Goal: Task Accomplishment & Management: Use online tool/utility

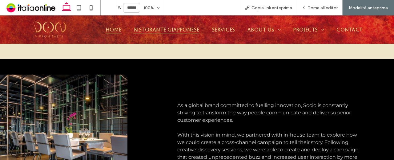
scroll to position [338, 0]
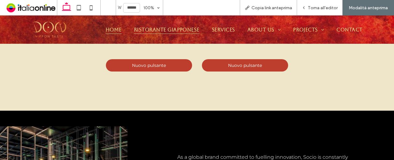
click at [179, 26] on span "Ristorante Giapponese" at bounding box center [166, 29] width 65 height 9
click at [324, 6] on span "Torna all'editor" at bounding box center [323, 7] width 30 height 5
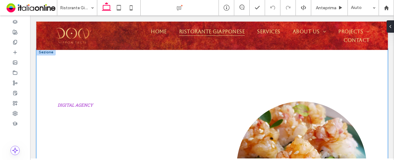
scroll to position [802, 0]
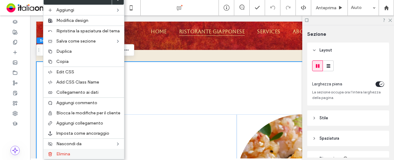
click at [56, 151] on span "Elimina" at bounding box center [63, 153] width 14 height 5
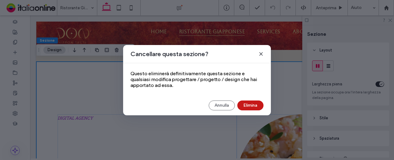
click at [244, 109] on button "Elimina" at bounding box center [250, 105] width 26 height 10
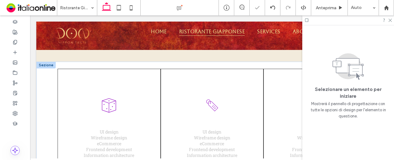
drag, startPoint x: 48, startPoint y: 64, endPoint x: 50, endPoint y: 67, distance: 3.8
click at [48, 64] on div at bounding box center [45, 65] width 19 height 7
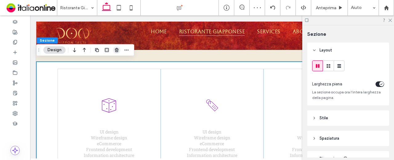
click at [120, 48] on span "button" at bounding box center [116, 49] width 7 height 7
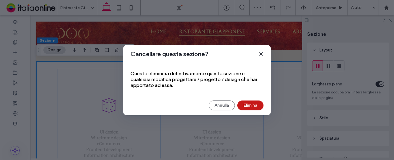
click at [249, 103] on button "Elimina" at bounding box center [250, 105] width 26 height 10
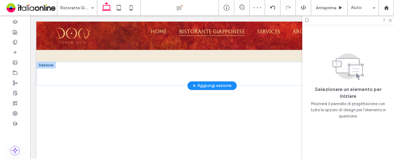
click at [43, 63] on div at bounding box center [45, 65] width 19 height 7
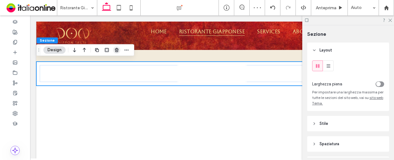
drag, startPoint x: 112, startPoint y: 51, endPoint x: 118, endPoint y: 51, distance: 6.2
click at [112, 51] on div at bounding box center [111, 49] width 37 height 11
click at [119, 51] on span "button" at bounding box center [116, 49] width 7 height 7
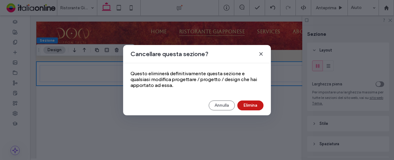
click at [244, 105] on button "Elimina" at bounding box center [250, 105] width 26 height 10
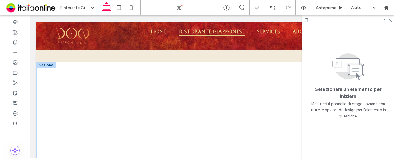
click at [42, 62] on div at bounding box center [45, 65] width 19 height 7
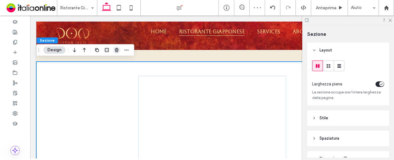
click at [115, 51] on use "button" at bounding box center [117, 50] width 4 height 4
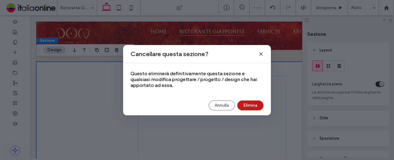
click at [254, 106] on button "Elimina" at bounding box center [250, 105] width 26 height 10
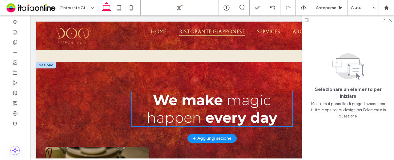
click at [158, 97] on strong "We make" at bounding box center [188, 100] width 70 height 18
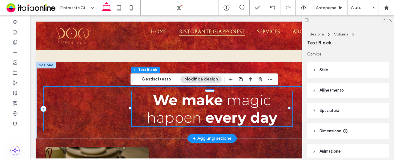
click at [87, 97] on div "We make magic happen every day" at bounding box center [211, 108] width 337 height 45
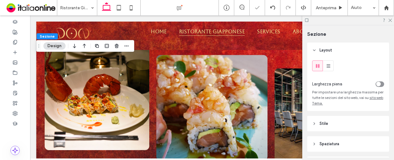
scroll to position [894, 0]
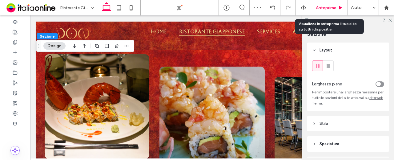
click at [336, 6] on div "Anteprima" at bounding box center [329, 7] width 36 height 5
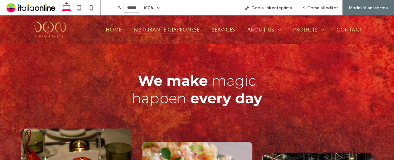
scroll to position [863, 0]
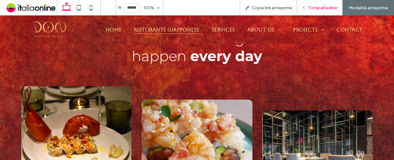
click at [313, 7] on span "Torna all'editor" at bounding box center [323, 7] width 30 height 5
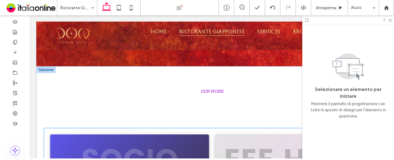
scroll to position [1017, 0]
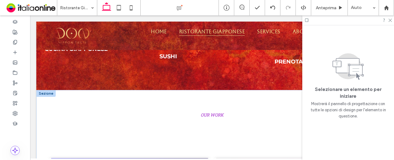
click at [38, 90] on div at bounding box center [45, 93] width 19 height 7
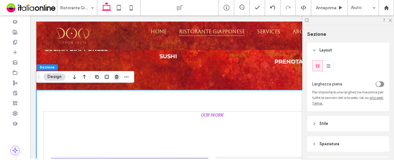
click at [114, 77] on icon "button" at bounding box center [116, 76] width 5 height 5
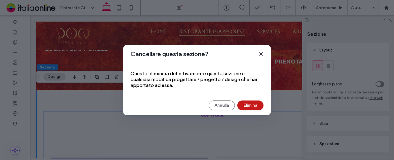
click at [247, 105] on button "Elimina" at bounding box center [250, 105] width 26 height 10
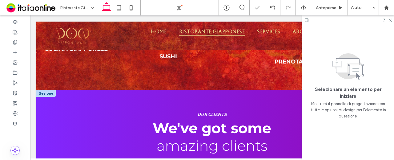
click at [39, 90] on div at bounding box center [45, 93] width 19 height 7
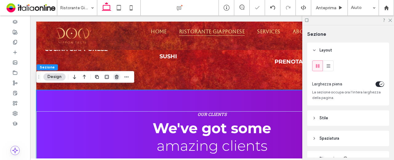
click at [117, 77] on use "button" at bounding box center [117, 77] width 4 height 4
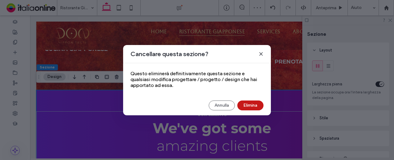
click at [255, 103] on button "Elimina" at bounding box center [250, 105] width 26 height 10
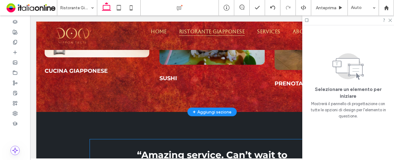
scroll to position [986, 0]
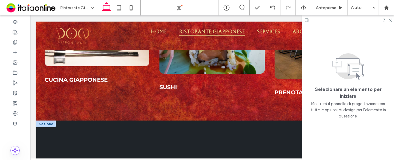
click at [53, 121] on div at bounding box center [45, 123] width 19 height 7
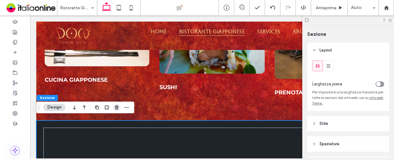
click at [117, 104] on span "button" at bounding box center [116, 106] width 7 height 7
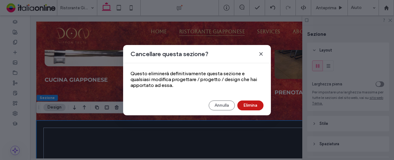
drag, startPoint x: 258, startPoint y: 103, endPoint x: 228, endPoint y: 87, distance: 34.0
click at [258, 103] on button "Elimina" at bounding box center [250, 105] width 26 height 10
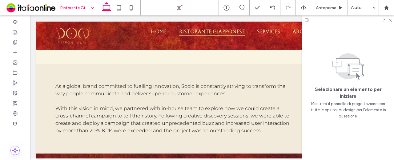
scroll to position [710, 0]
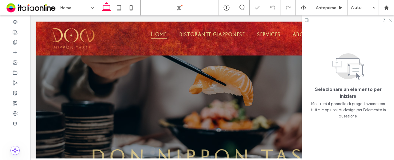
click at [388, 19] on use at bounding box center [389, 20] width 3 height 3
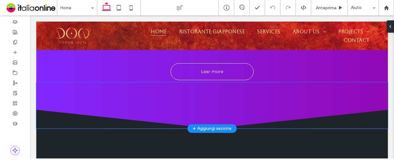
scroll to position [2264, 0]
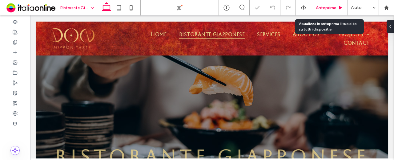
click at [330, 8] on span "Anteprima" at bounding box center [326, 7] width 21 height 5
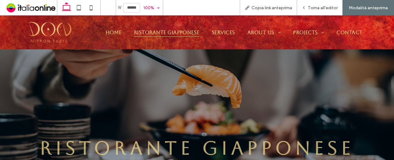
click at [151, 8] on div "100%" at bounding box center [148, 7] width 17 height 15
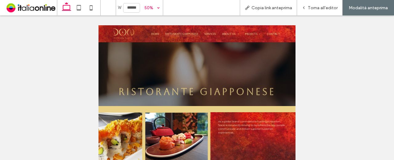
click at [153, 7] on div "50%" at bounding box center [148, 7] width 17 height 15
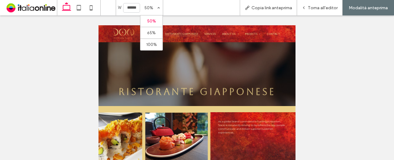
drag, startPoint x: 254, startPoint y: 69, endPoint x: 254, endPoint y: 54, distance: 15.4
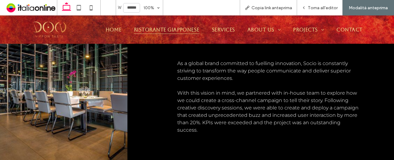
scroll to position [431, 0]
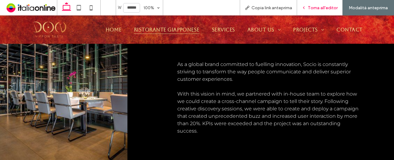
click at [312, 8] on span "Torna all'editor" at bounding box center [323, 7] width 30 height 5
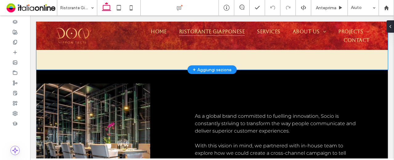
scroll to position [406, 0]
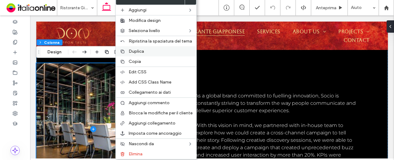
click at [147, 53] on div "Duplica" at bounding box center [156, 51] width 81 height 10
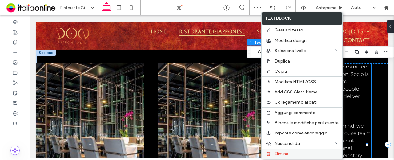
click at [270, 151] on div at bounding box center [268, 153] width 6 height 5
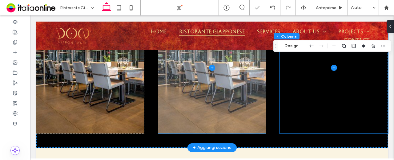
scroll to position [468, 0]
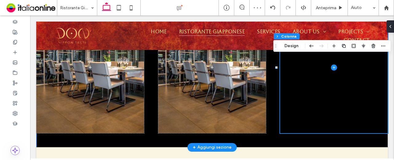
click at [273, 117] on div at bounding box center [211, 67] width 351 height 159
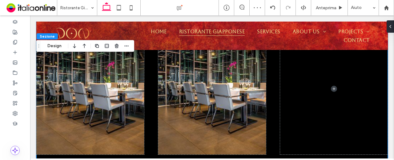
scroll to position [437, 0]
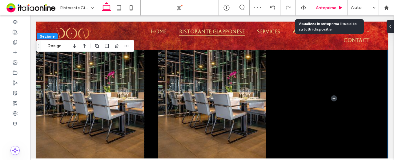
click at [318, 8] on span "Anteprima" at bounding box center [326, 7] width 21 height 5
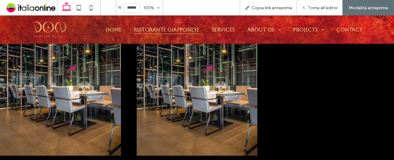
scroll to position [431, 0]
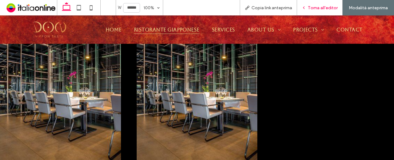
click at [320, 7] on span "Torna all'editor" at bounding box center [323, 7] width 30 height 5
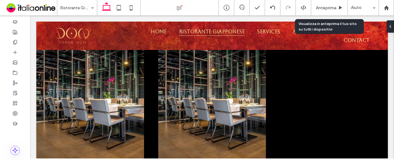
scroll to position [437, 0]
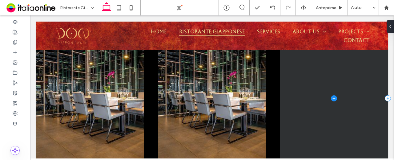
click at [280, 98] on span at bounding box center [334, 97] width 108 height 131
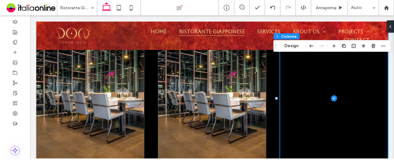
click at [287, 42] on div "Sezione [PERSON_NAME] Design" at bounding box center [331, 46] width 117 height 12
click at [290, 45] on button "Design" at bounding box center [291, 45] width 22 height 7
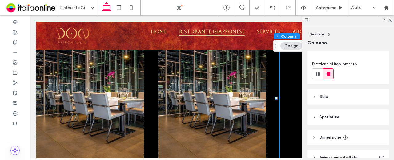
scroll to position [97, 0]
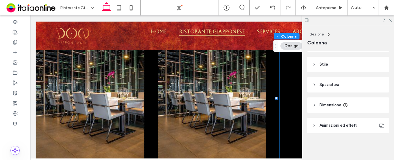
click at [344, 61] on header "Stile" at bounding box center [348, 64] width 82 height 15
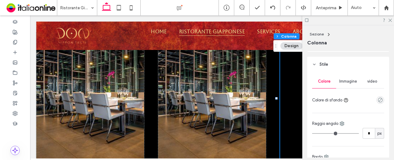
click at [345, 75] on div "Immagine" at bounding box center [348, 81] width 24 height 14
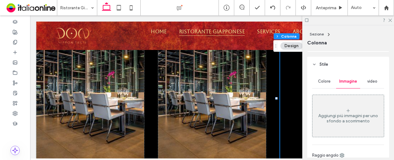
click at [353, 112] on div "Aggiungi più immagini per uno sfondo a scorrimento" at bounding box center [347, 115] width 71 height 41
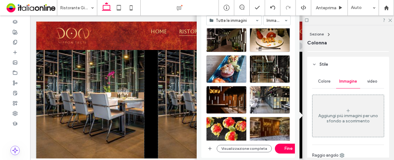
scroll to position [215, 0]
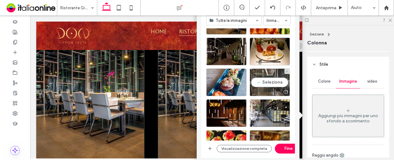
click at [268, 85] on div "Seleziona" at bounding box center [269, 82] width 40 height 28
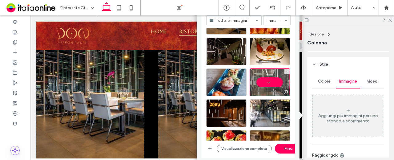
click at [268, 85] on div at bounding box center [269, 82] width 40 height 28
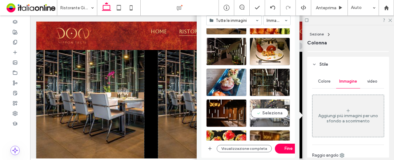
click at [264, 112] on div "Seleziona" at bounding box center [269, 113] width 40 height 28
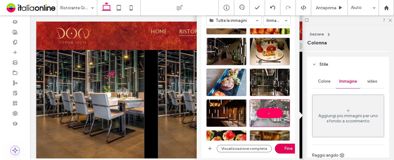
click at [289, 147] on button "Fine" at bounding box center [289, 148] width 28 height 10
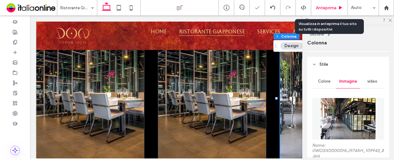
click at [328, 10] on span "Anteprima" at bounding box center [326, 7] width 21 height 5
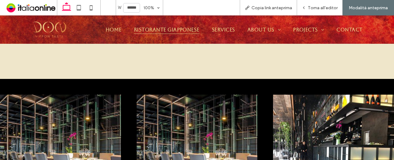
scroll to position [431, 0]
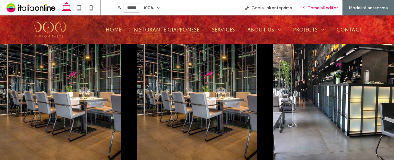
click at [309, 10] on span "Torna all'editor" at bounding box center [323, 7] width 30 height 5
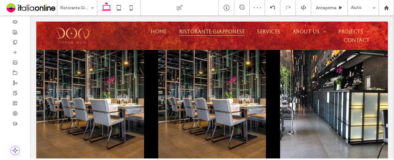
scroll to position [437, 0]
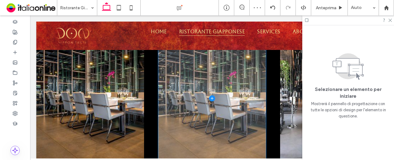
click at [221, 77] on span at bounding box center [212, 97] width 108 height 131
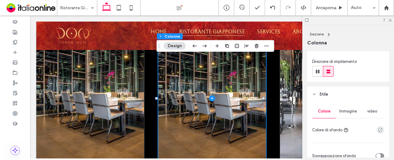
scroll to position [123, 0]
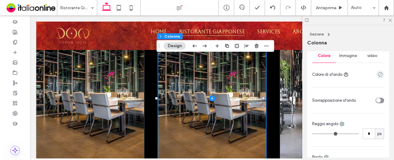
drag, startPoint x: 349, startPoint y: 54, endPoint x: 351, endPoint y: 62, distance: 7.9
click at [349, 55] on span "Immagine" at bounding box center [348, 55] width 18 height 5
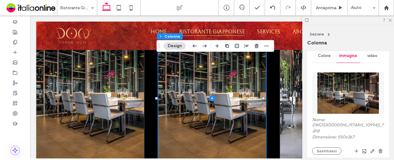
click at [350, 93] on img at bounding box center [348, 93] width 62 height 42
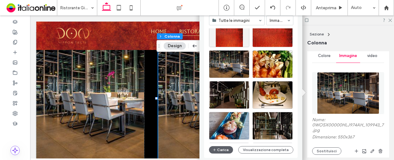
scroll to position [215, 0]
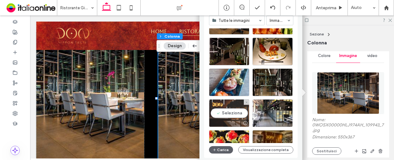
click at [234, 117] on div "Seleziona" at bounding box center [229, 113] width 40 height 28
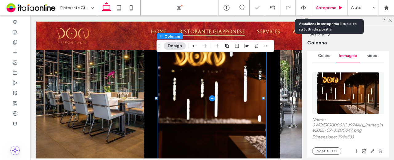
click at [331, 6] on span "Anteprima" at bounding box center [326, 7] width 21 height 5
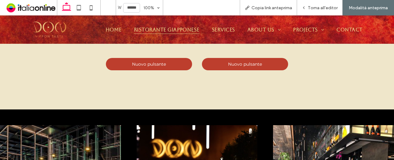
scroll to position [369, 0]
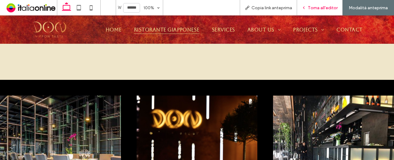
click at [304, 11] on div "Torna all'editor" at bounding box center [320, 7] width 46 height 15
click at [306, 8] on icon at bounding box center [303, 8] width 4 height 4
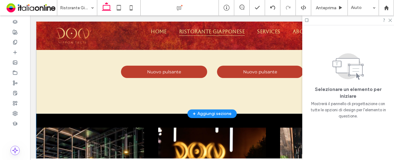
scroll to position [219, 0]
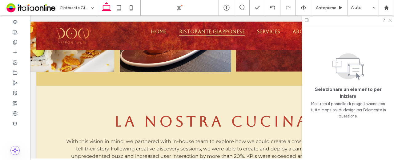
click at [389, 21] on icon at bounding box center [389, 20] width 4 height 4
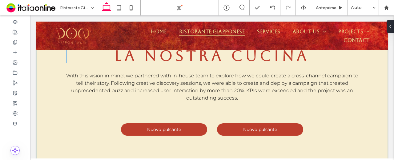
scroll to position [307, 0]
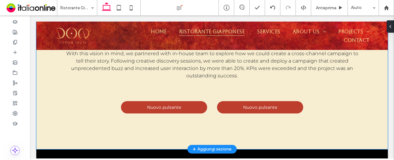
click at [64, 131] on div "LA NOSTRA CUCINA With this vision in mind, we partnered with in-house team to e…" at bounding box center [211, 73] width 351 height 151
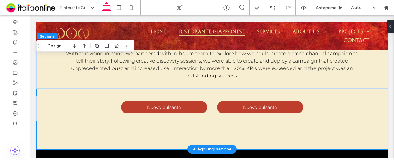
click at [64, 133] on div "LA NOSTRA CUCINA With this vision in mind, we partnered with in-house team to e…" at bounding box center [211, 73] width 351 height 151
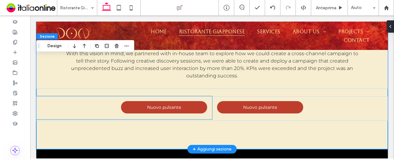
click at [69, 96] on div "Nuovo pulsante" at bounding box center [124, 107] width 176 height 23
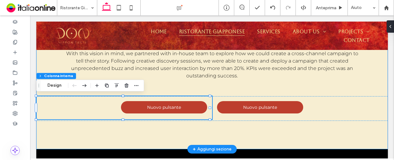
click at [69, 93] on div "LA NOSTRA CUCINA With this vision in mind, we partnered with in-house team to e…" at bounding box center [211, 73] width 351 height 151
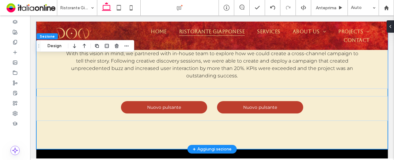
click at [158, 91] on div "LA NOSTRA CUCINA With this vision in mind, we partnered with in-house team to e…" at bounding box center [211, 73] width 351 height 151
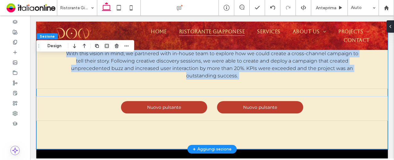
click at [158, 91] on div "LA NOSTRA CUCINA With this vision in mind, we partnered with in-house team to e…" at bounding box center [211, 73] width 351 height 151
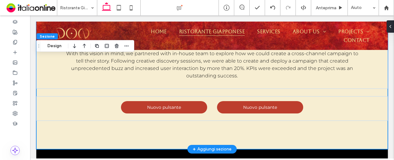
click at [193, 135] on div "LA NOSTRA CUCINA With this vision in mind, we partnered with in-house team to e…" at bounding box center [211, 73] width 351 height 151
drag, startPoint x: 152, startPoint y: 129, endPoint x: 141, endPoint y: 126, distance: 11.3
click at [151, 129] on div "LA NOSTRA CUCINA With this vision in mind, we partnered with in-house team to e…" at bounding box center [211, 73] width 351 height 151
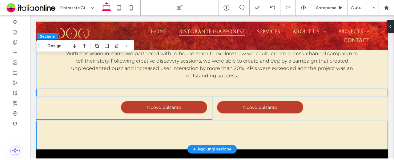
click at [70, 103] on div "Nuovo pulsante" at bounding box center [124, 107] width 176 height 23
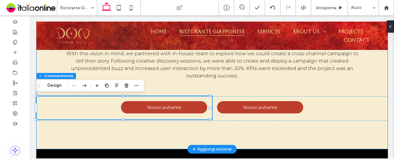
click at [77, 121] on div "LA NOSTRA CUCINA With this vision in mind, we partnered with in-house team to e…" at bounding box center [211, 73] width 351 height 151
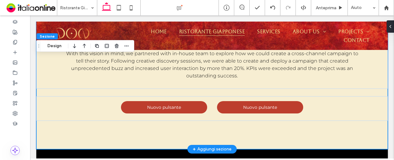
click at [76, 121] on div "LA NOSTRA CUCINA With this vision in mind, we partnered with in-house team to e…" at bounding box center [211, 73] width 351 height 151
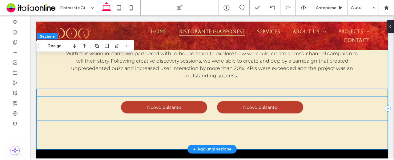
click at [74, 120] on div "Nuovo pulsante Nuovo pulsante" at bounding box center [211, 108] width 351 height 25
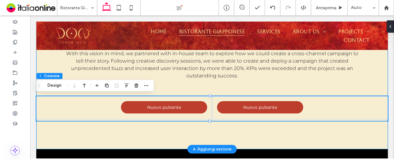
click at [129, 128] on div "LA NOSTRA CUCINA With this vision in mind, we partnered with in-house team to e…" at bounding box center [211, 73] width 351 height 151
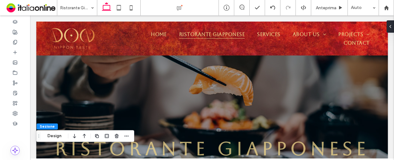
scroll to position [0, 0]
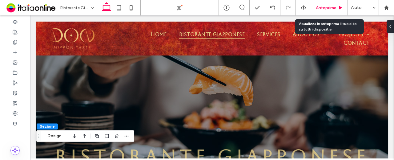
click at [324, 6] on span "Anteprima" at bounding box center [326, 7] width 21 height 5
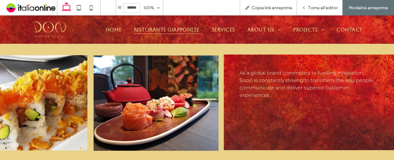
scroll to position [123, 0]
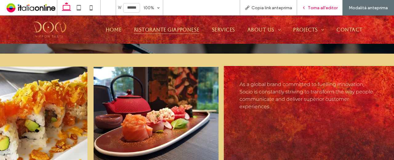
click at [307, 10] on div "Torna all'editor" at bounding box center [319, 7] width 45 height 5
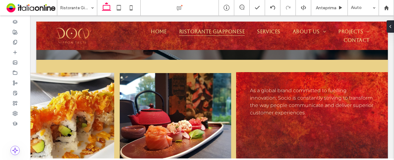
scroll to position [129, 0]
